Goal: Complete application form

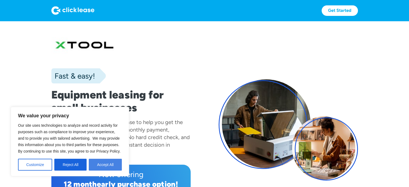
click at [104, 165] on button "Accept All" at bounding box center [105, 165] width 33 height 12
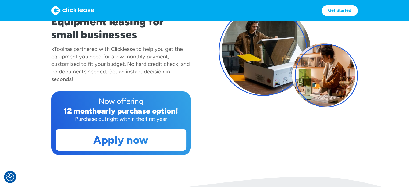
scroll to position [75, 0]
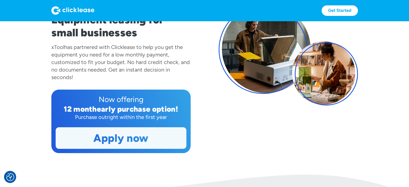
click at [124, 143] on link "Apply now" at bounding box center [121, 138] width 130 height 21
